Goal: Information Seeking & Learning: Understand process/instructions

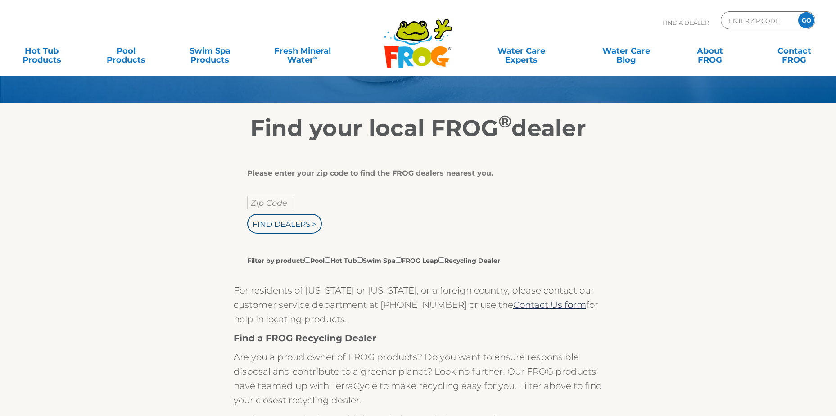
scroll to position [90, 0]
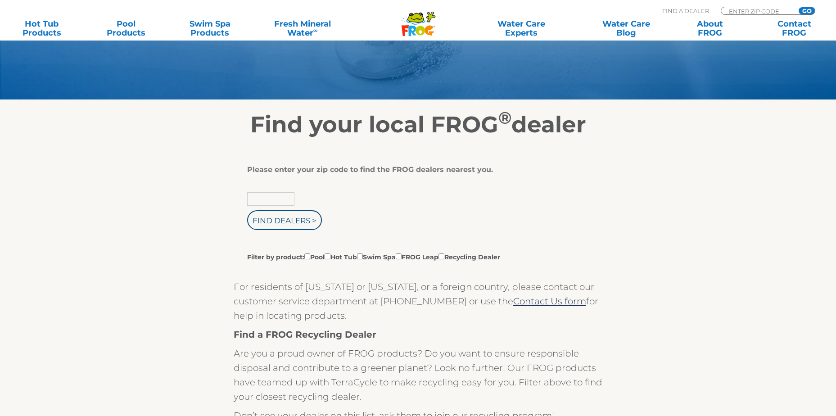
click at [264, 199] on input "text" at bounding box center [270, 199] width 47 height 14
type input "79124"
click at [247, 210] on input "Find Dealers >" at bounding box center [284, 220] width 75 height 20
click at [274, 224] on input "Find Dealers >" at bounding box center [284, 220] width 75 height 20
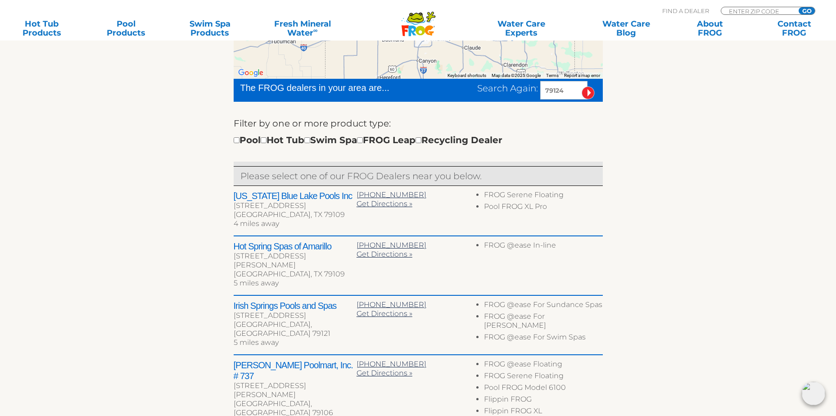
scroll to position [188, 0]
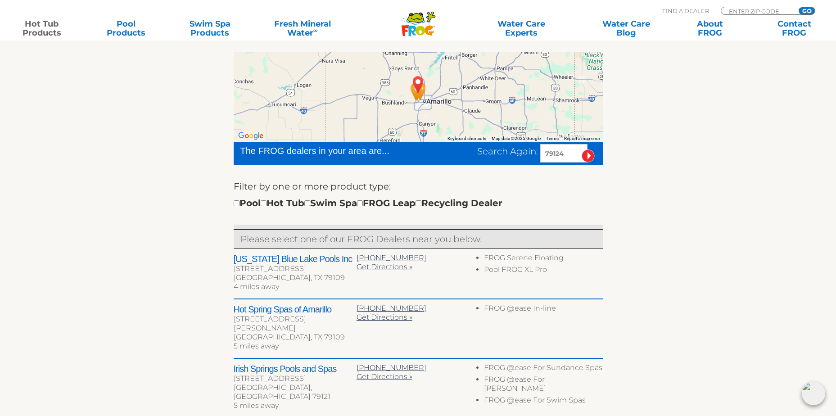
click at [53, 26] on link "Hot Tub Products" at bounding box center [41, 28] width 65 height 18
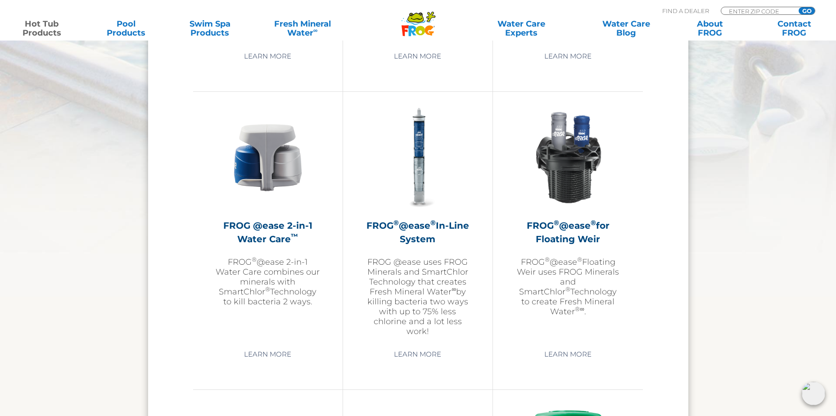
scroll to position [1036, 0]
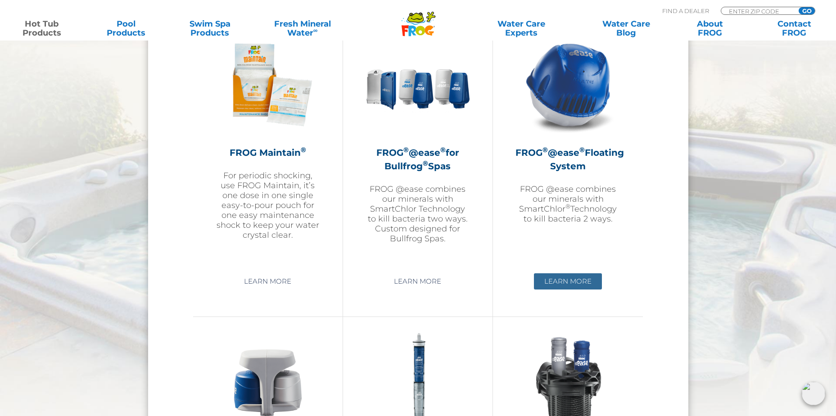
click at [574, 279] on link "Learn More" at bounding box center [568, 281] width 68 height 16
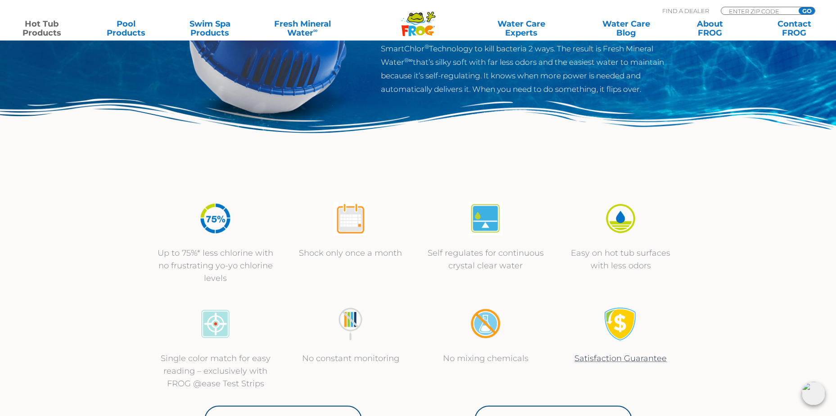
scroll to position [360, 0]
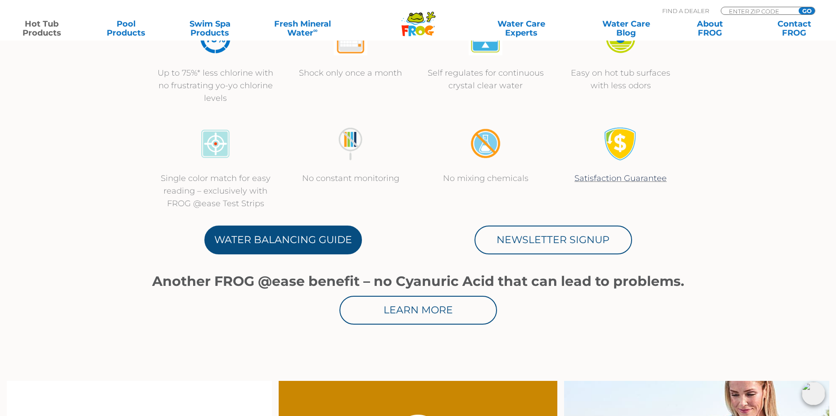
click at [287, 234] on link "Water Balancing Guide" at bounding box center [283, 240] width 158 height 29
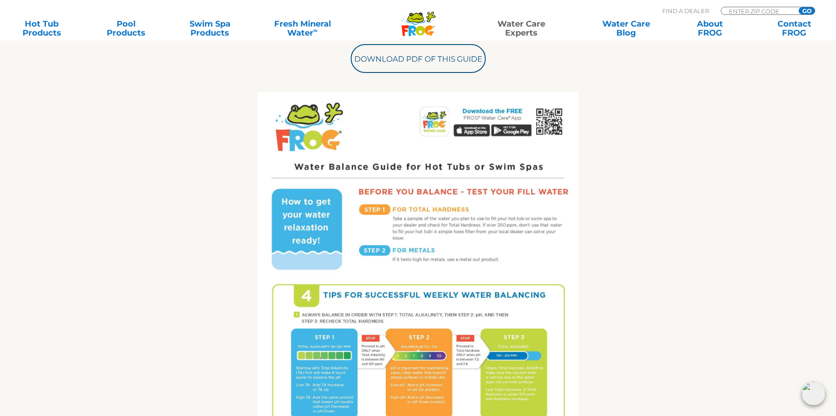
scroll to position [450, 0]
